Goal: Navigation & Orientation: Find specific page/section

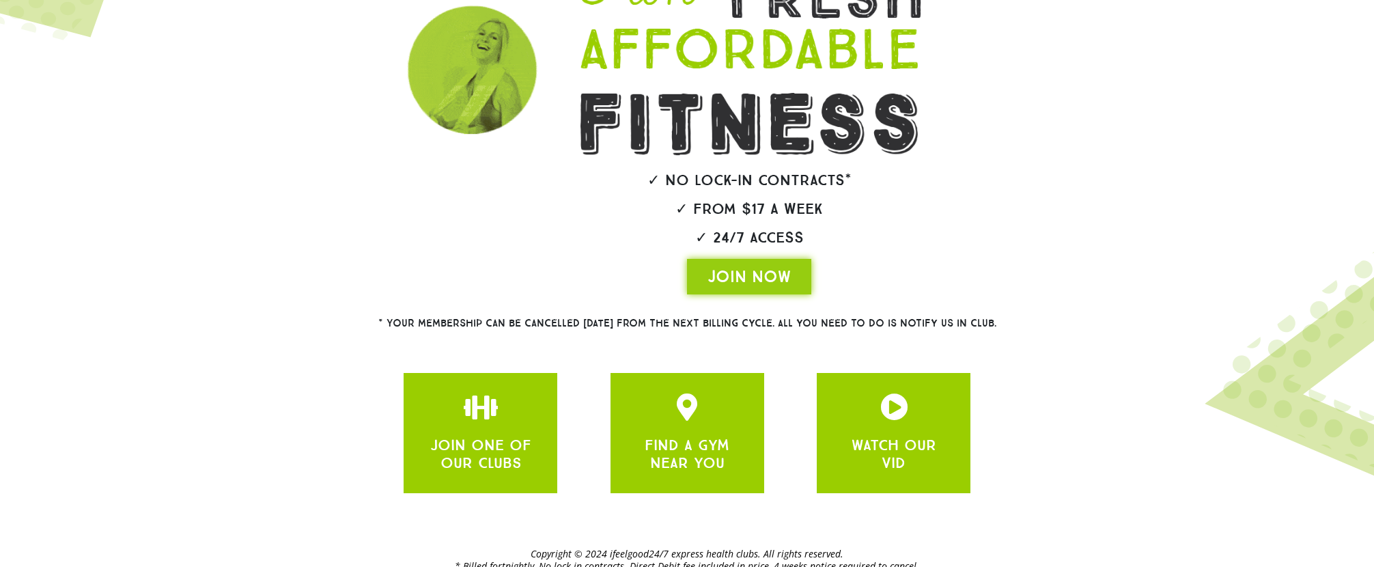
scroll to position [218, 0]
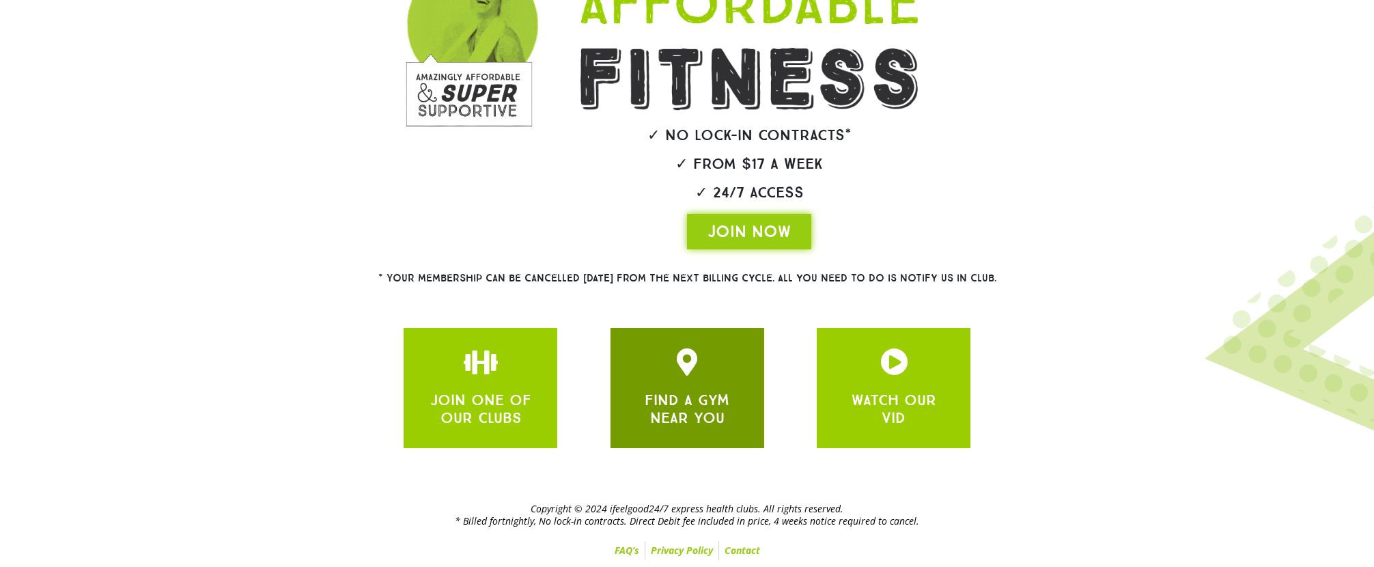
click at [668, 374] on div at bounding box center [687, 361] width 113 height 27
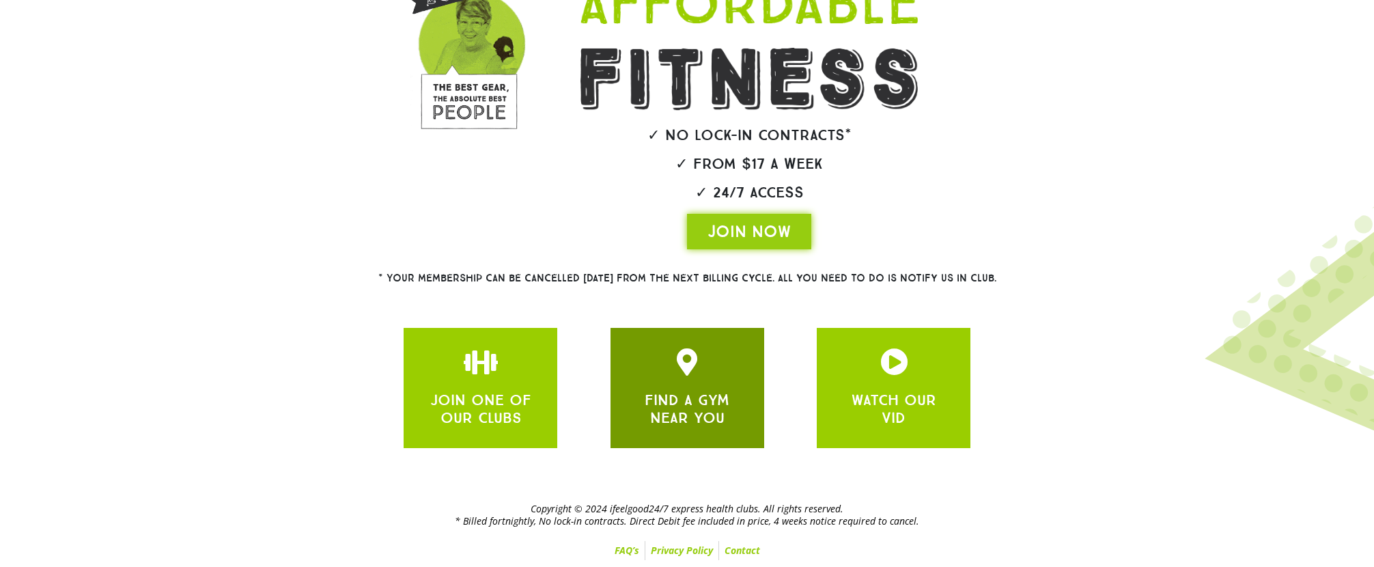
click at [690, 386] on div "FIND A GYM NEAR YOU" at bounding box center [687, 407] width 113 height 42
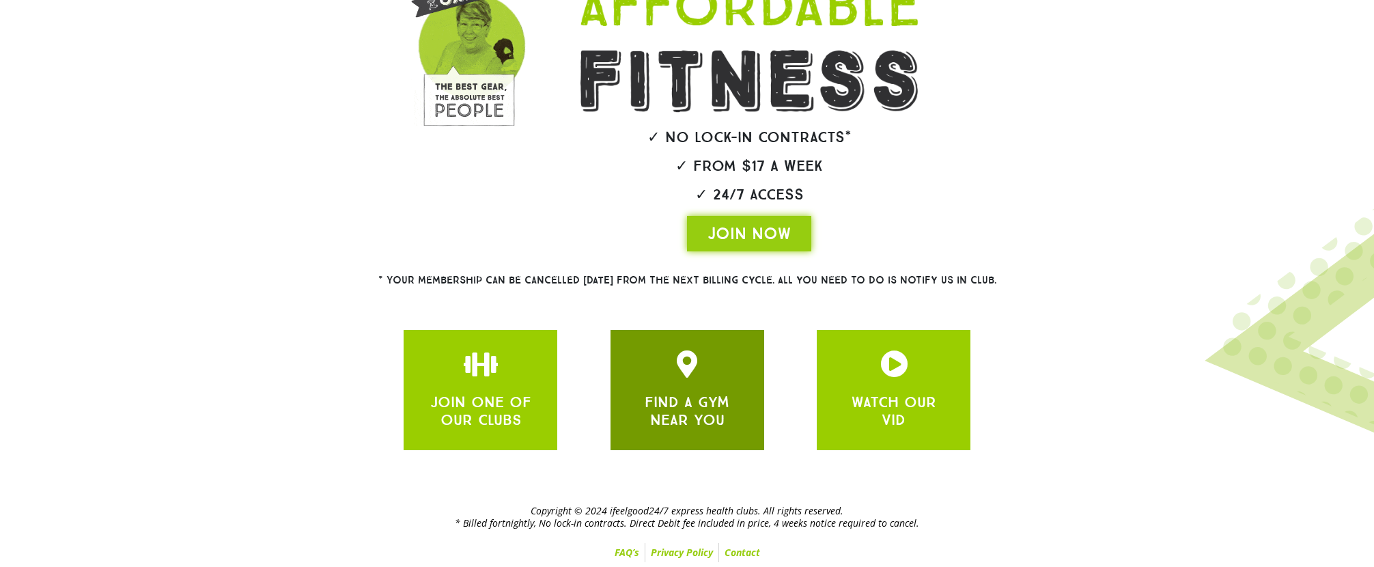
scroll to position [212, 0]
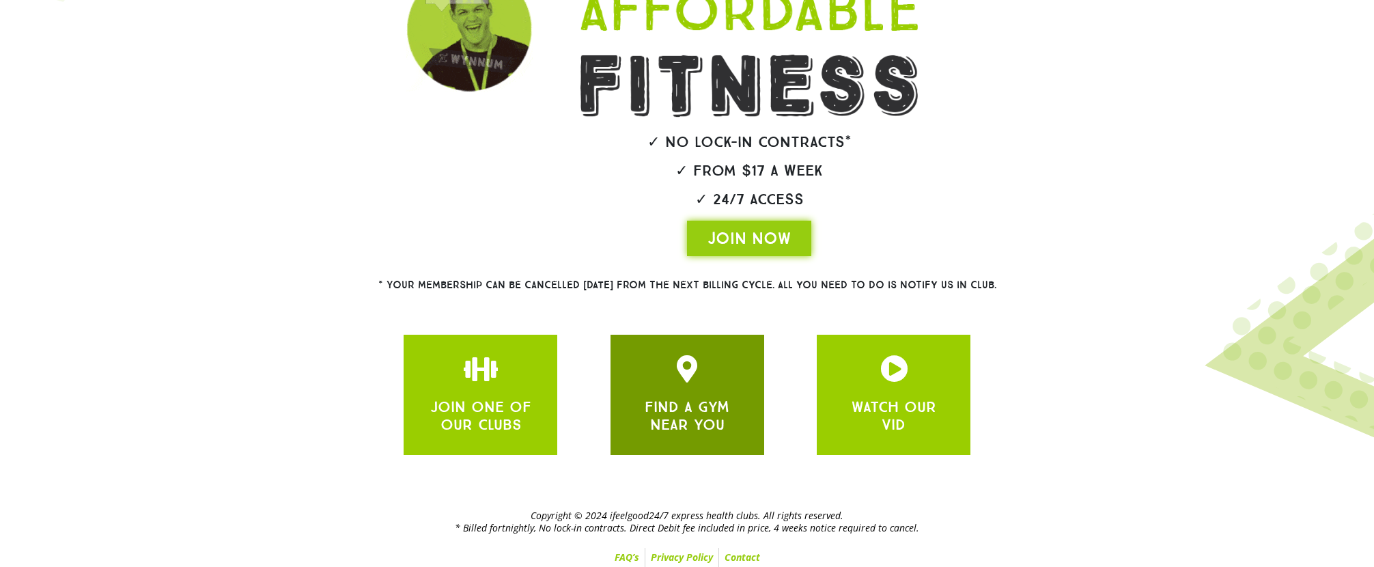
click at [696, 405] on link "FIND A GYM NEAR YOU" at bounding box center [686, 415] width 85 height 36
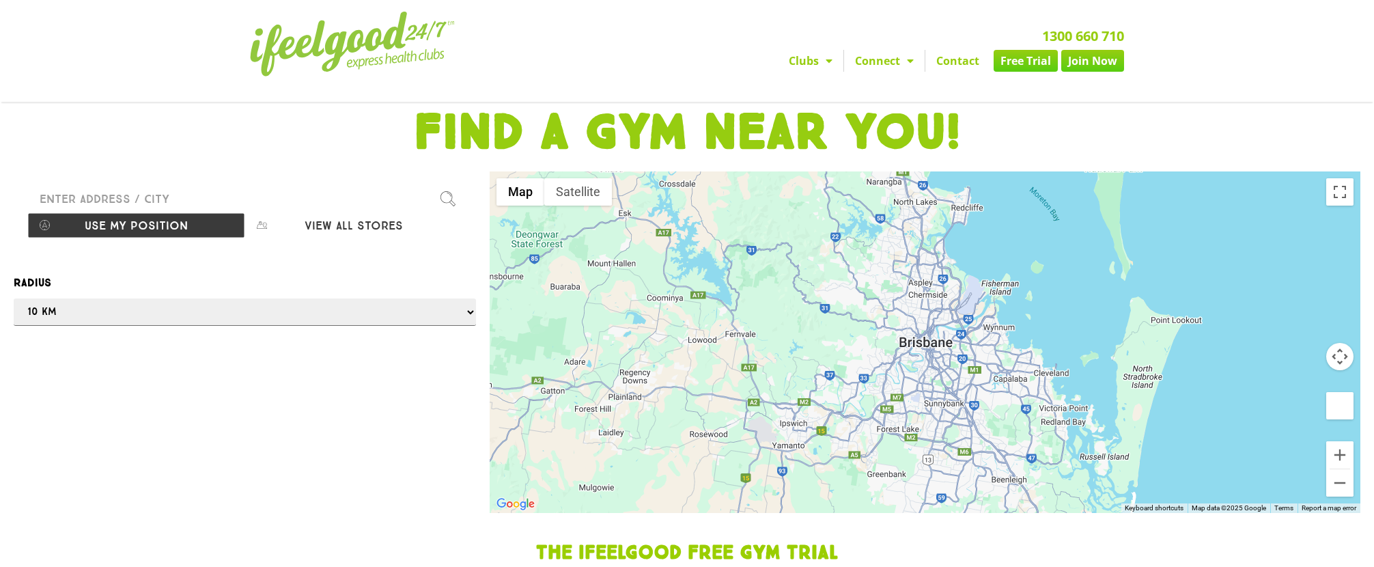
click at [104, 198] on input "Please enter a valid address" at bounding box center [244, 198] width 435 height 27
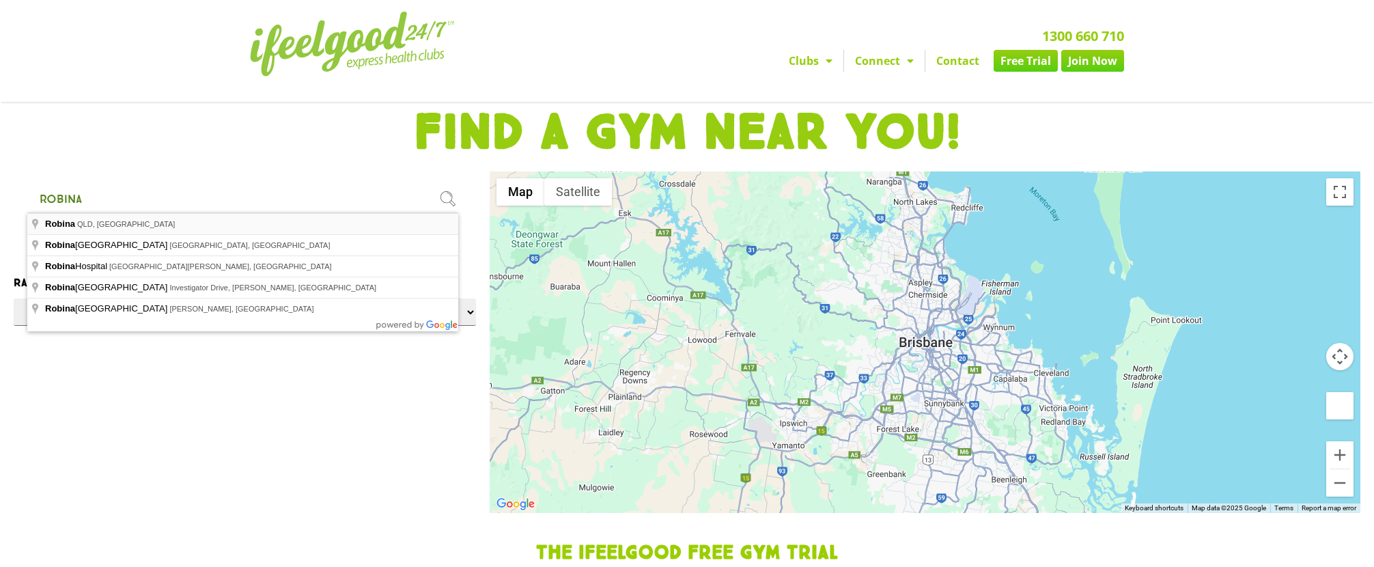
type input "[PERSON_NAME], [GEOGRAPHIC_DATA]"
